Goal: Task Accomplishment & Management: Use online tool/utility

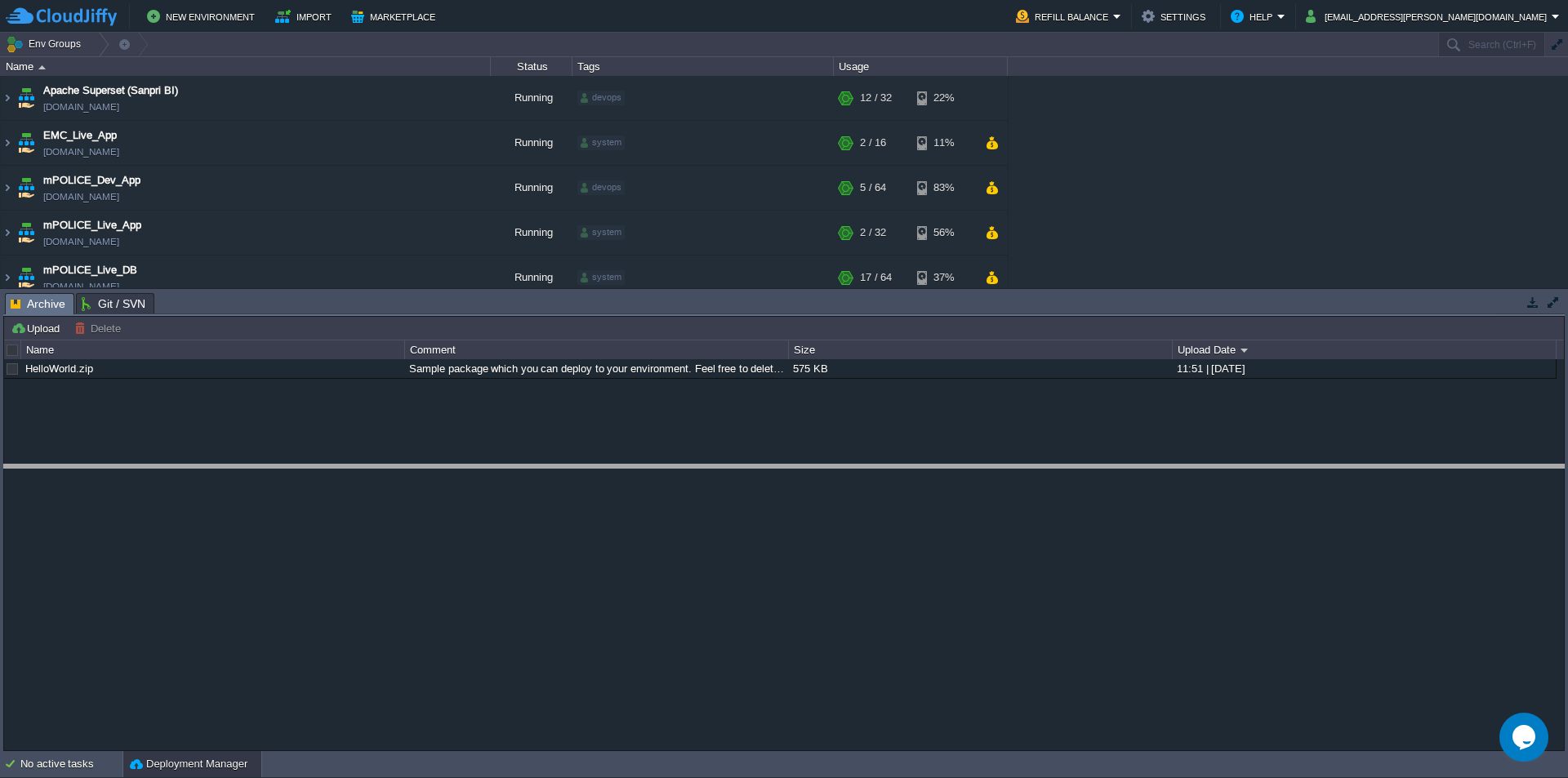
drag, startPoint x: 686, startPoint y: 316, endPoint x: 735, endPoint y: 503, distance: 193.3
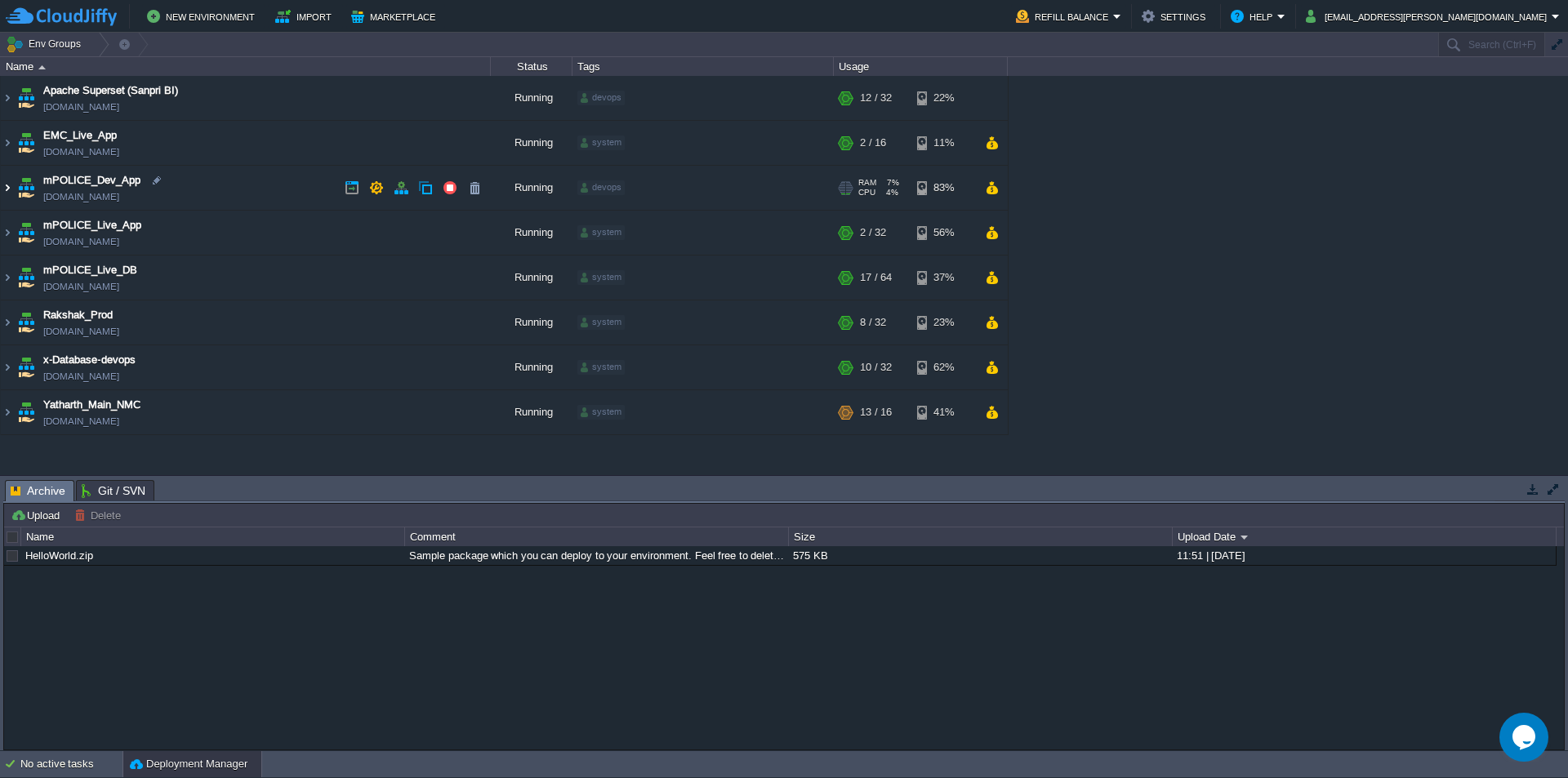
click at [8, 188] on img at bounding box center [7, 188] width 13 height 44
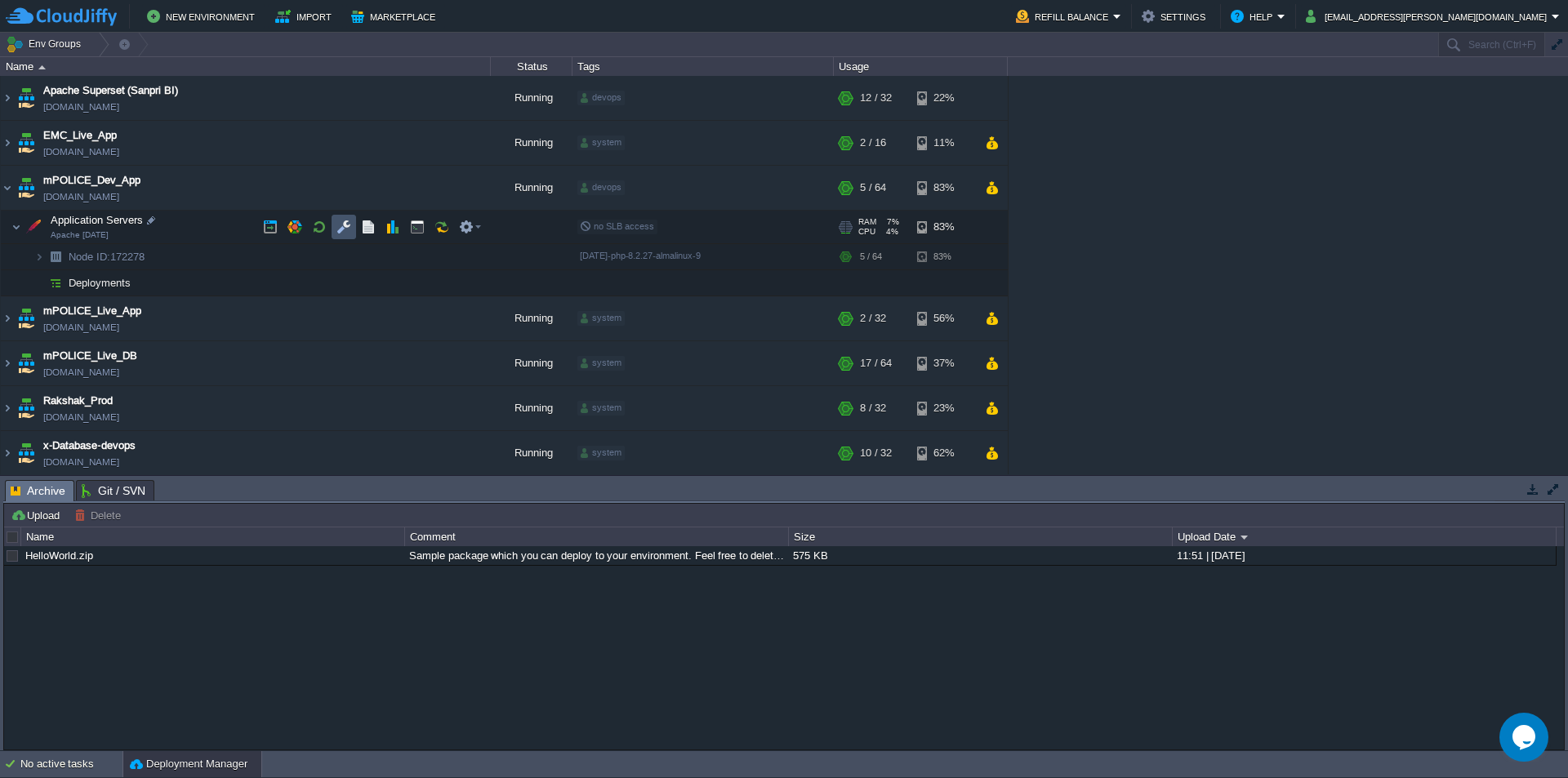
click at [344, 229] on button "button" at bounding box center [344, 227] width 15 height 15
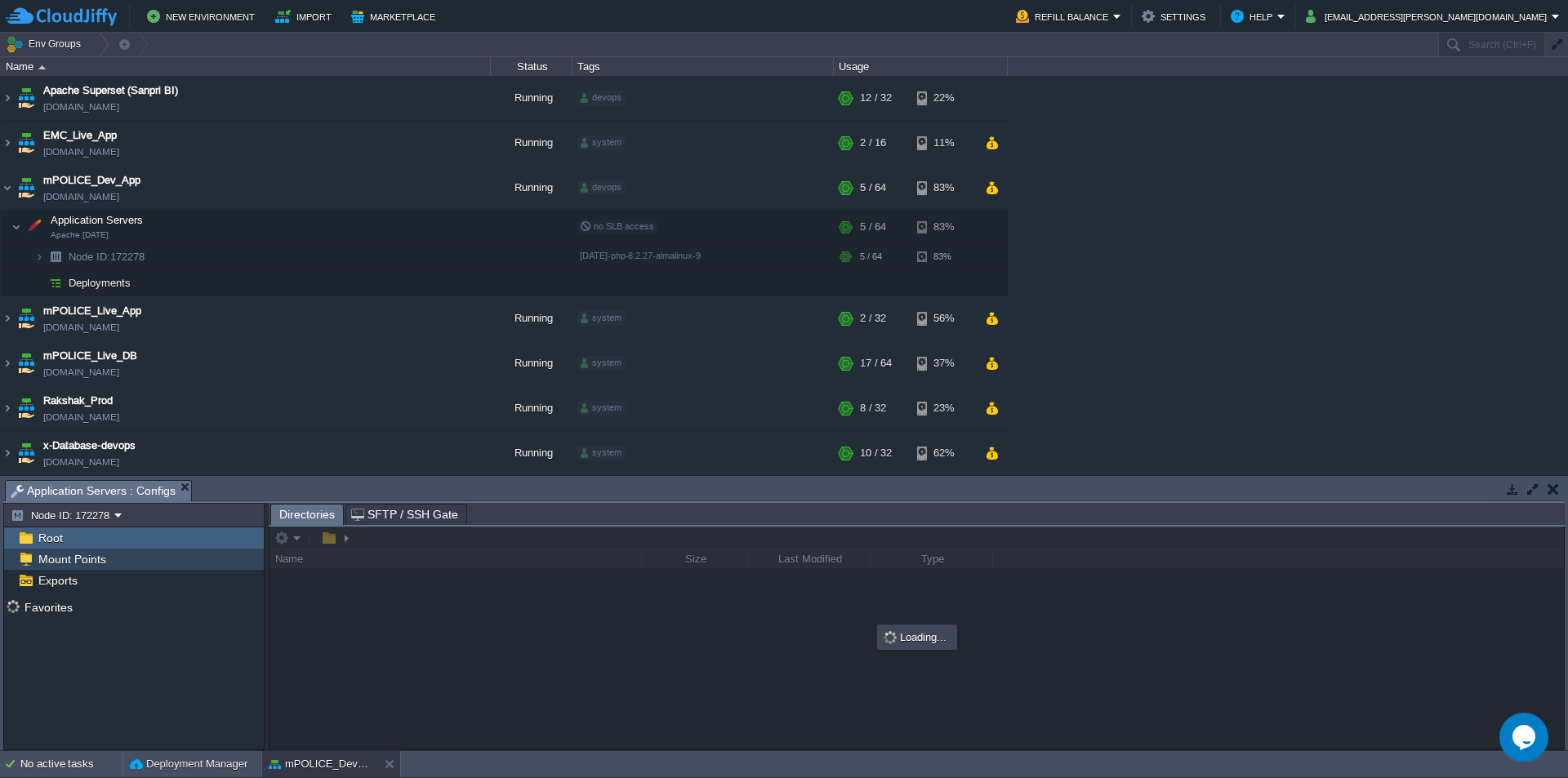
click at [112, 557] on div "Mount Points" at bounding box center [134, 559] width 260 height 21
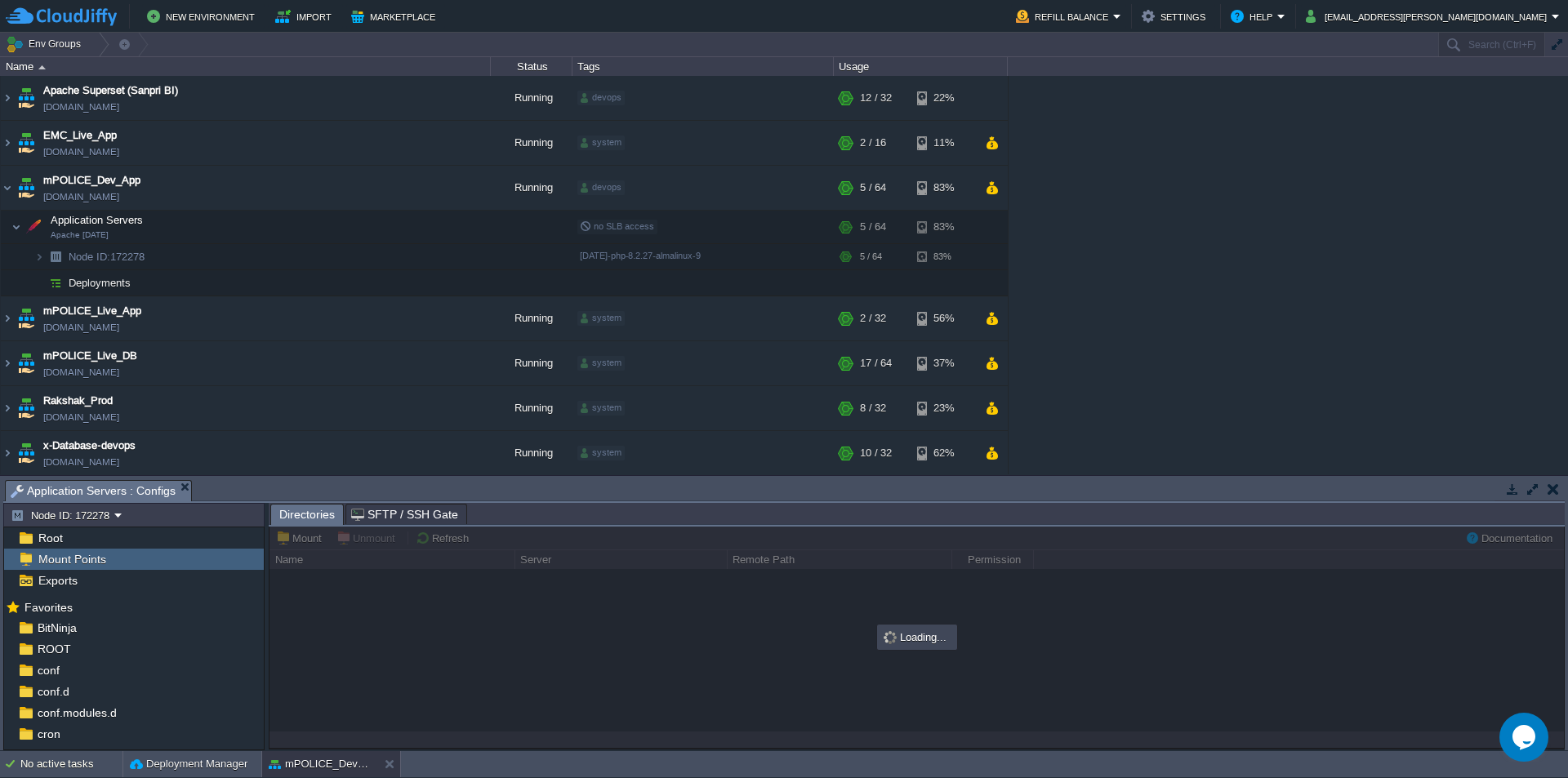
type input "/Backup"
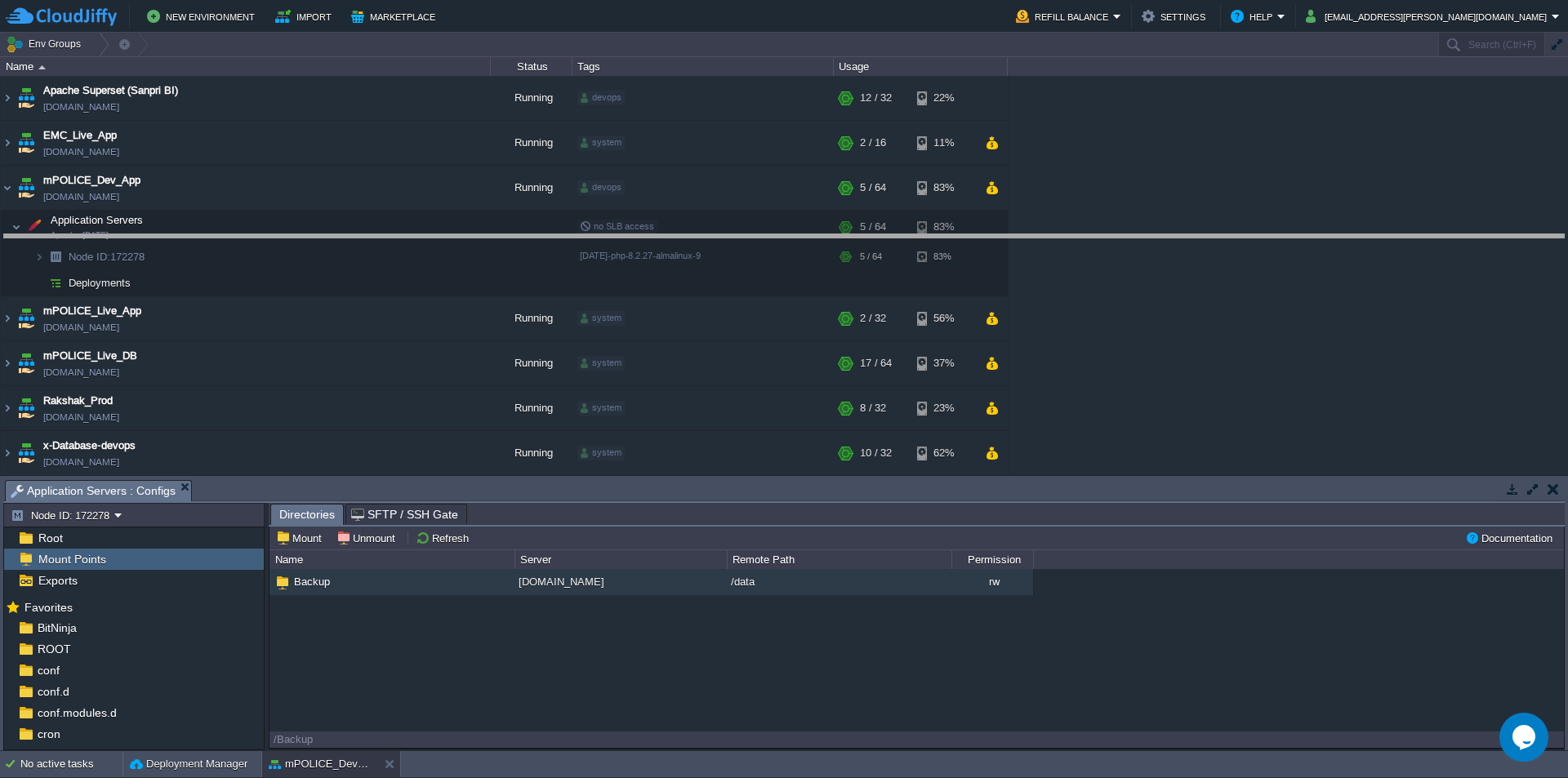
drag, startPoint x: 658, startPoint y: 500, endPoint x: 698, endPoint y: 245, distance: 258.1
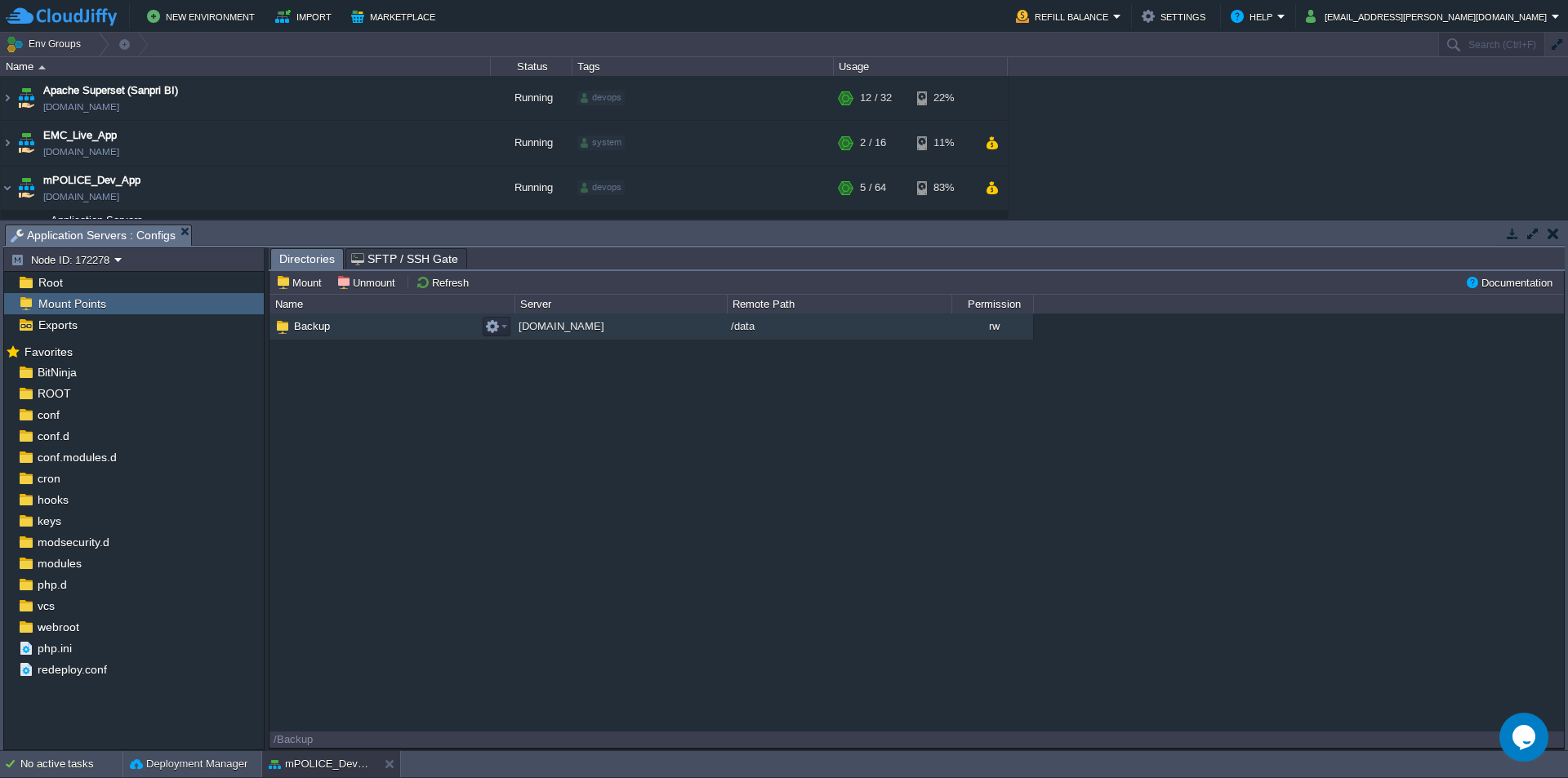
click at [308, 333] on span "Backup" at bounding box center [312, 325] width 41 height 14
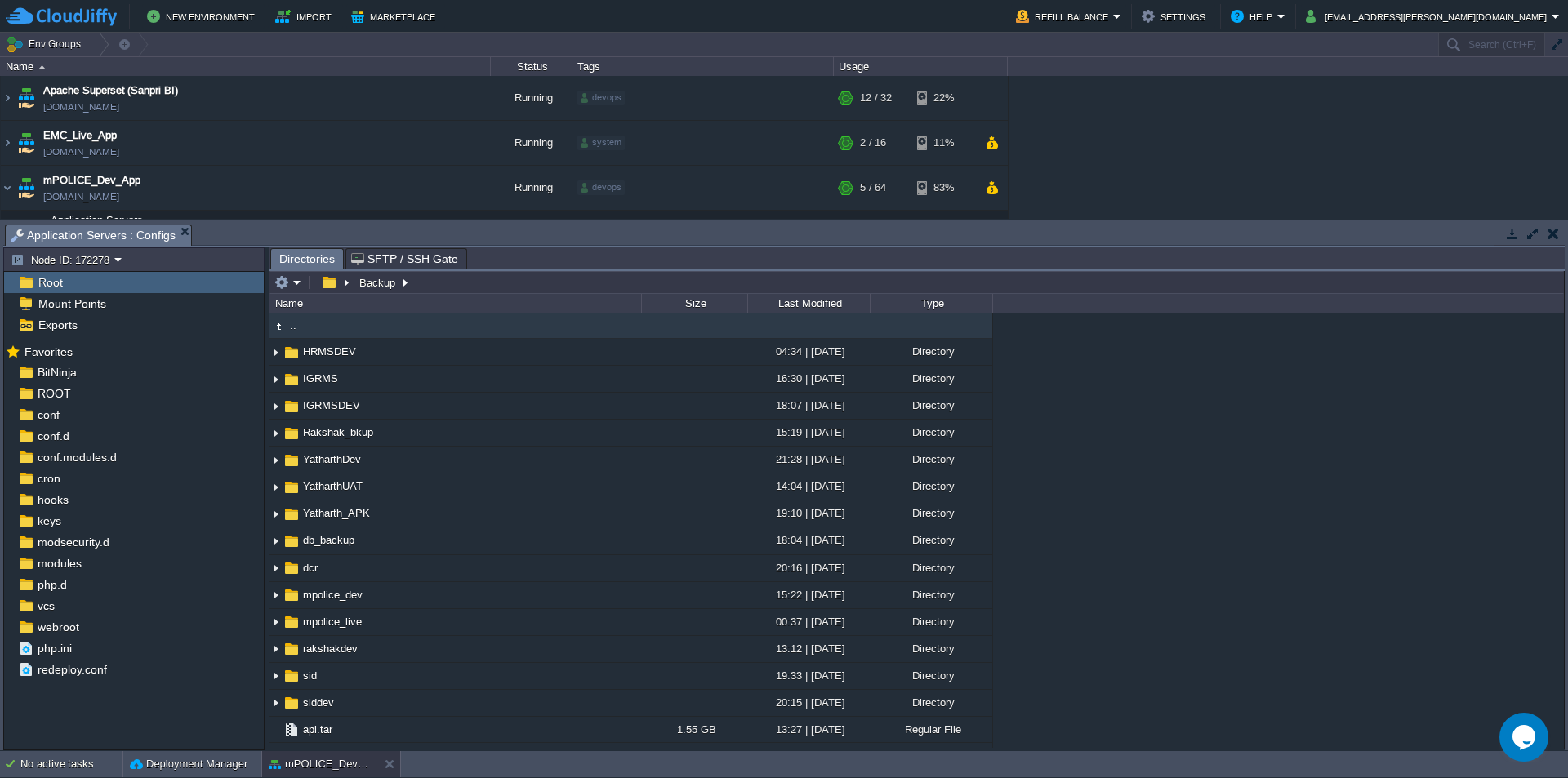
type input "/Backup"
click at [513, 281] on input "/Backup" at bounding box center [917, 283] width 1294 height 23
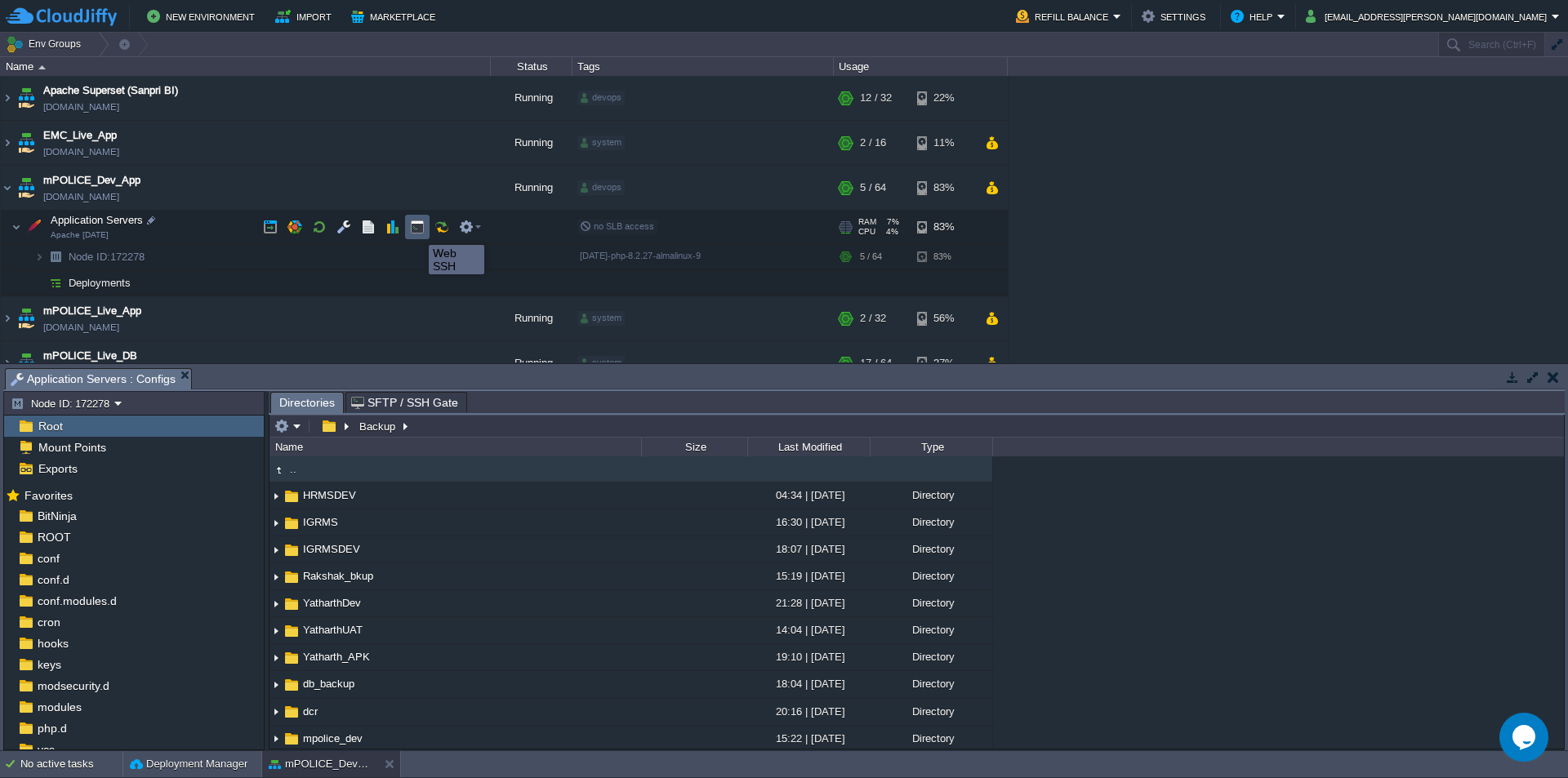
click at [417, 230] on button "button" at bounding box center [417, 227] width 15 height 15
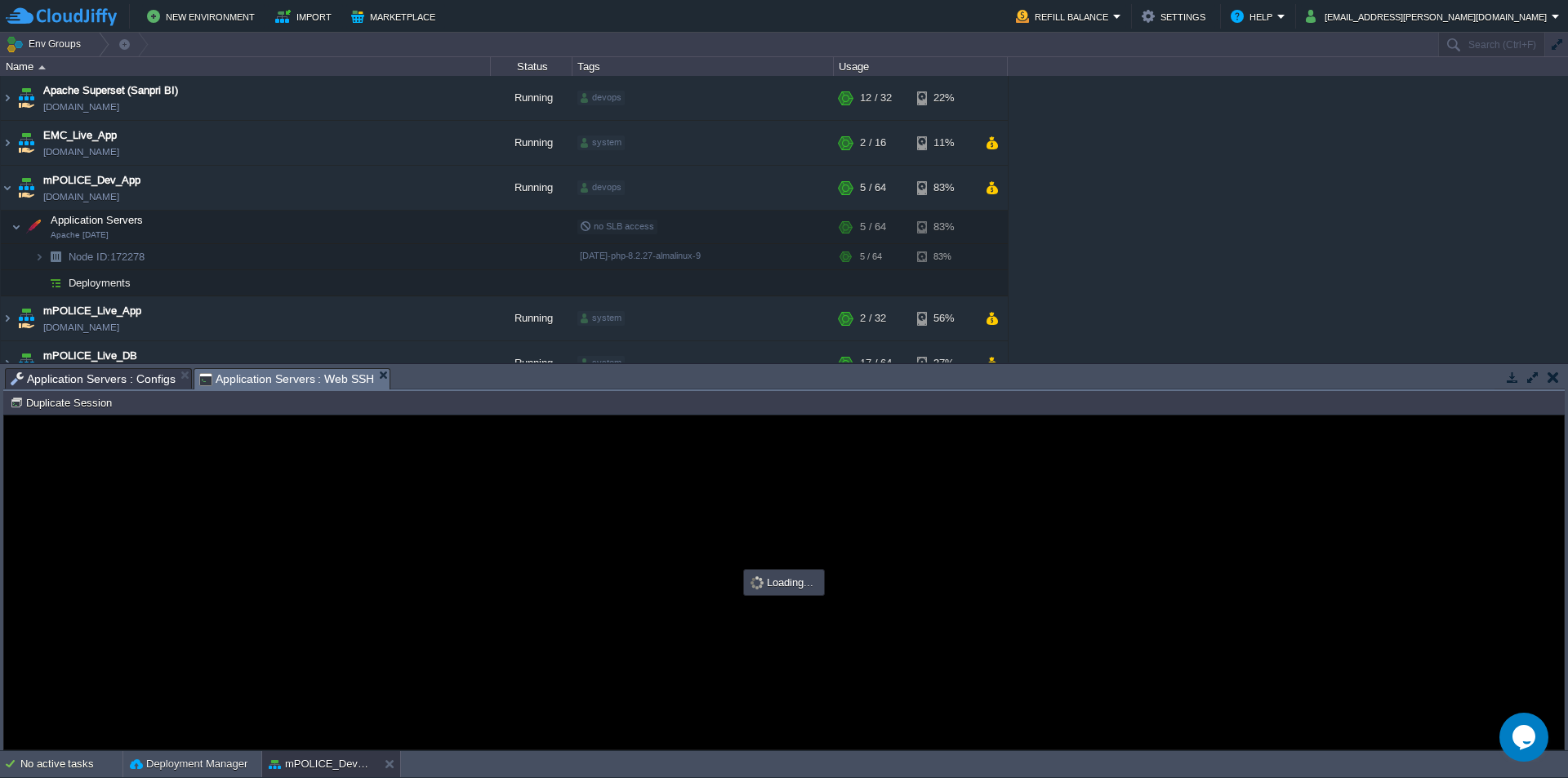
type input "#000000"
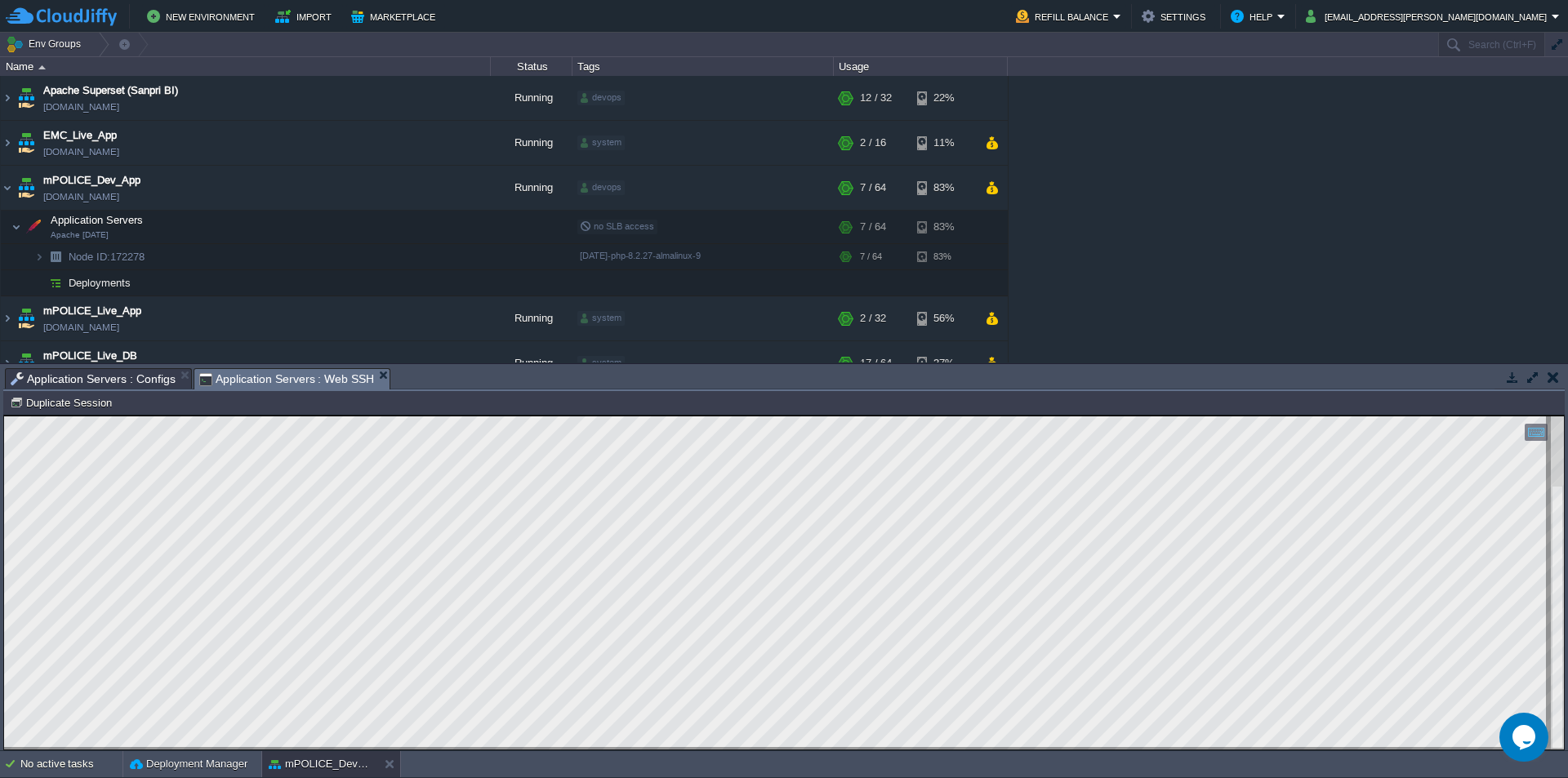
click at [4, 416] on html "Copy: Ctrl + Shift + C Paste: Ctrl + V Settings: Ctrl + Shift + Alt 0" at bounding box center [784, 416] width 1560 height 0
